Goal: Information Seeking & Learning: Learn about a topic

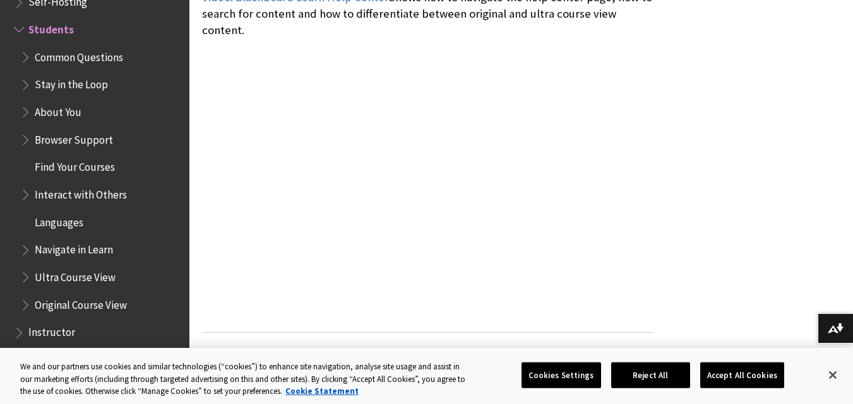
scroll to position [313, 0]
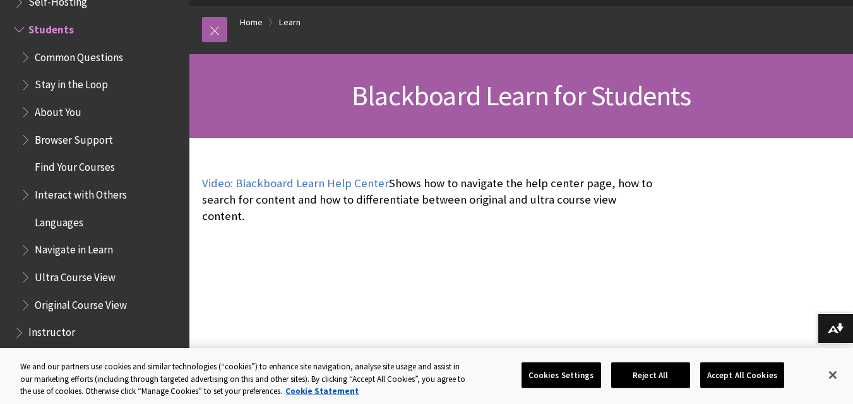
scroll to position [0, 0]
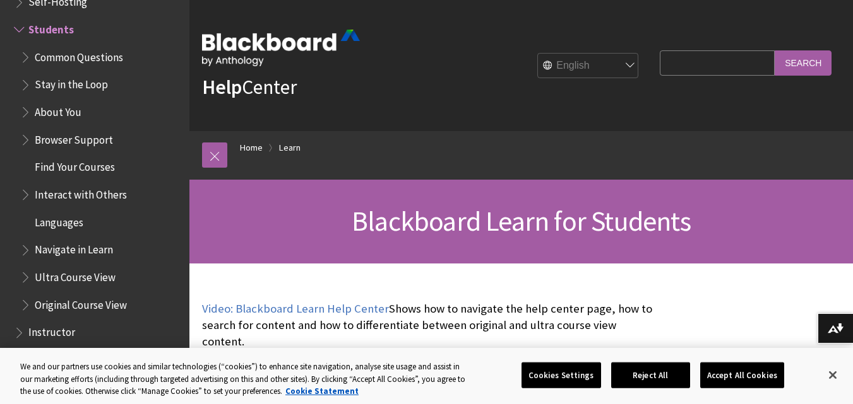
click at [697, 59] on input "Search Query" at bounding box center [716, 62] width 115 height 25
type input "grades"
click at [825, 69] on input "Search" at bounding box center [802, 62] width 57 height 25
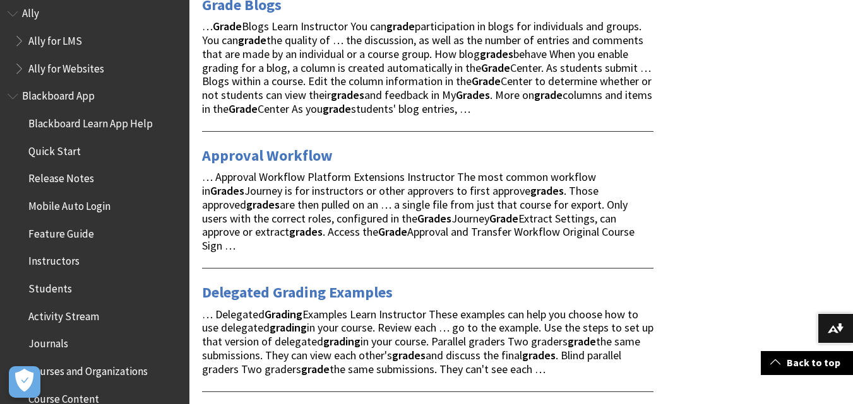
scroll to position [39, 0]
click at [56, 292] on span "Students" at bounding box center [50, 286] width 44 height 17
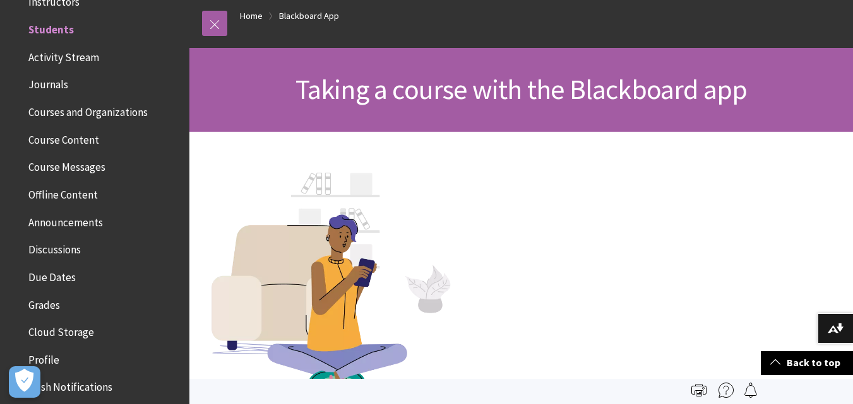
scroll to position [52, 0]
